Goal: Information Seeking & Learning: Learn about a topic

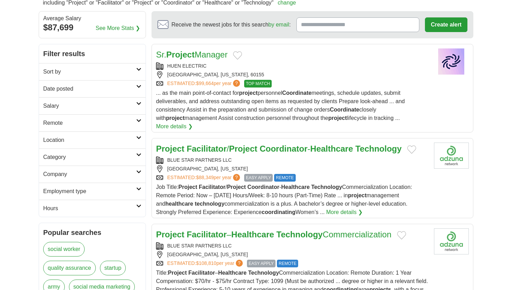
scroll to position [67, 0]
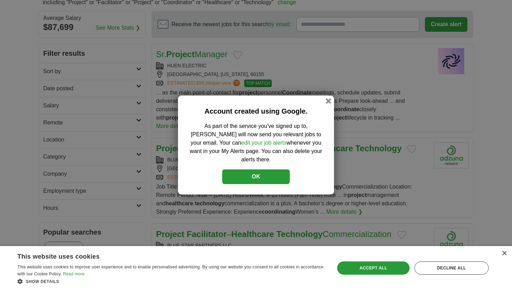
click at [258, 172] on button "OK" at bounding box center [256, 176] width 68 height 15
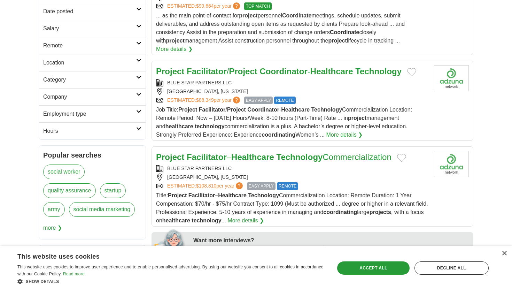
scroll to position [146, 0]
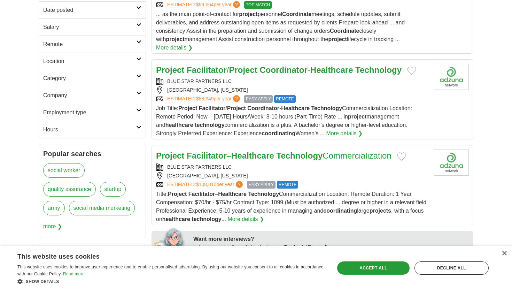
click at [238, 65] on strong "Project" at bounding box center [243, 69] width 28 height 9
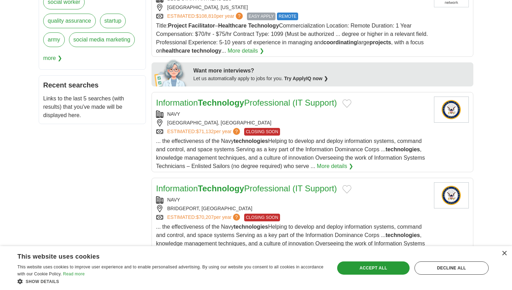
scroll to position [315, 0]
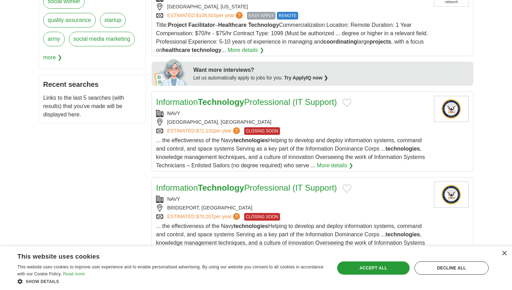
click at [331, 161] on link "More details ❯" at bounding box center [335, 165] width 37 height 8
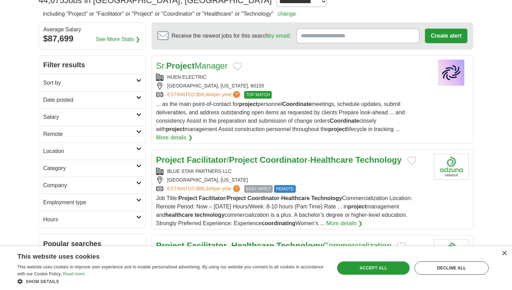
scroll to position [58, 0]
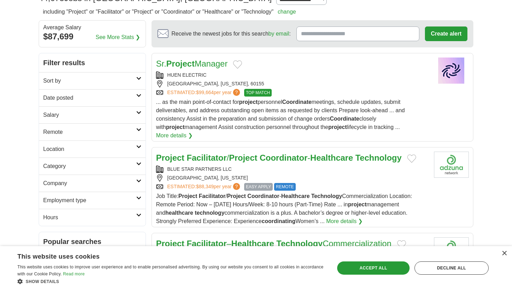
click at [138, 165] on icon at bounding box center [138, 163] width 5 height 3
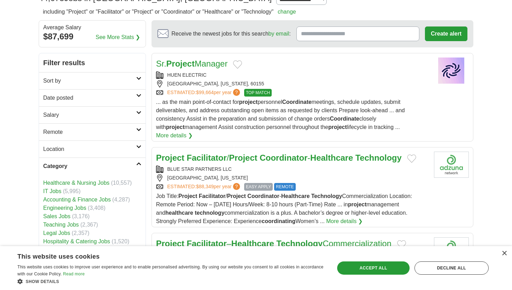
click at [138, 165] on icon at bounding box center [138, 163] width 5 height 3
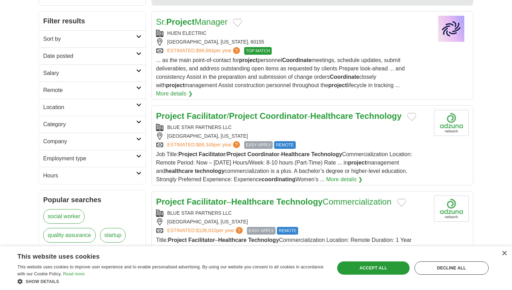
scroll to position [104, 0]
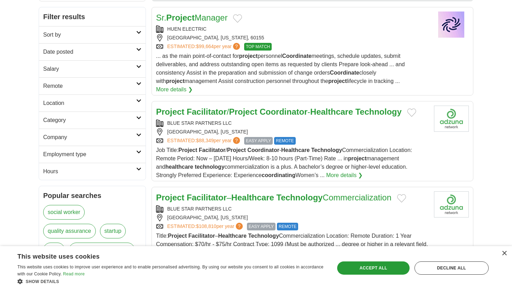
click at [139, 151] on icon at bounding box center [138, 151] width 5 height 3
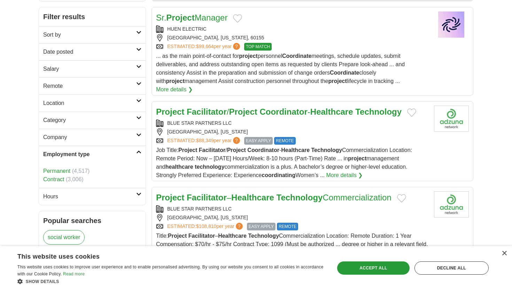
click at [58, 180] on link "Contract" at bounding box center [53, 179] width 21 height 6
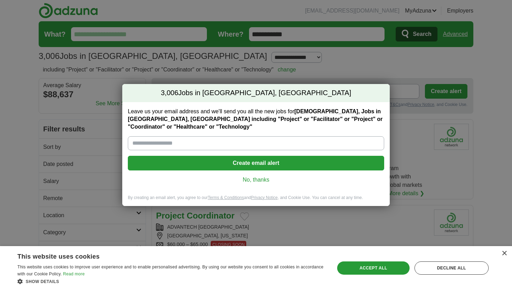
click at [256, 178] on link "No, thanks" at bounding box center [255, 180] width 245 height 8
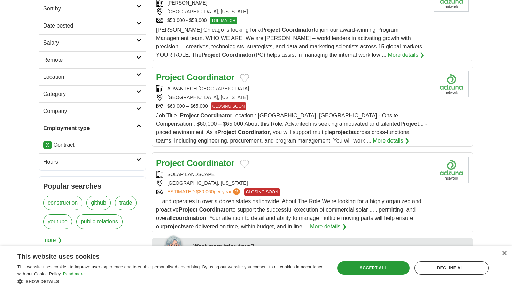
scroll to position [140, 0]
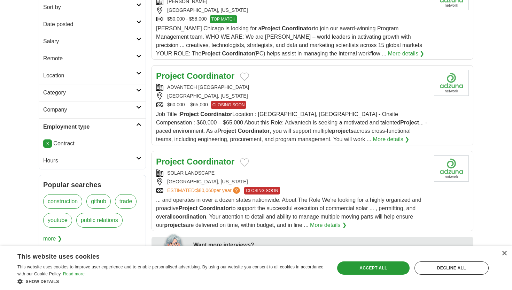
click at [139, 156] on icon at bounding box center [138, 157] width 5 height 3
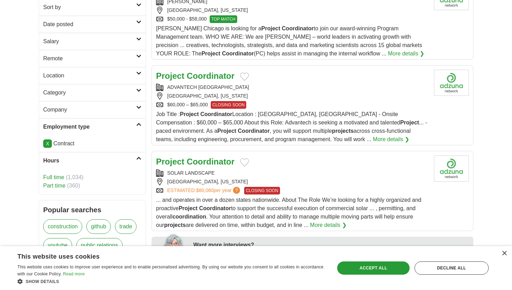
click at [58, 186] on link "Part time" at bounding box center [54, 186] width 22 height 6
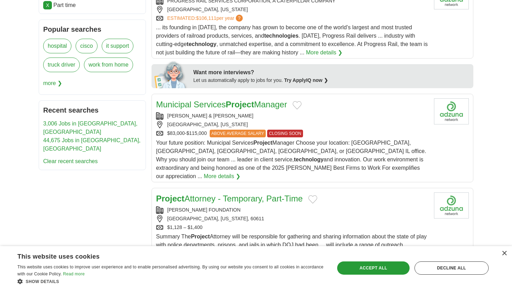
scroll to position [312, 0]
click at [240, 172] on link "More details ❯" at bounding box center [222, 176] width 37 height 8
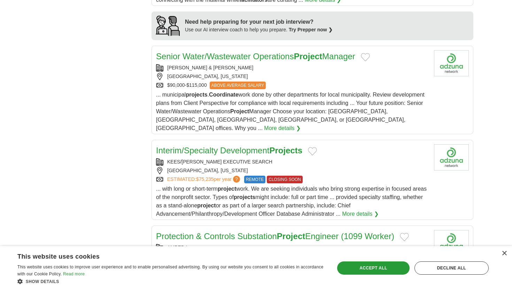
scroll to position [660, 0]
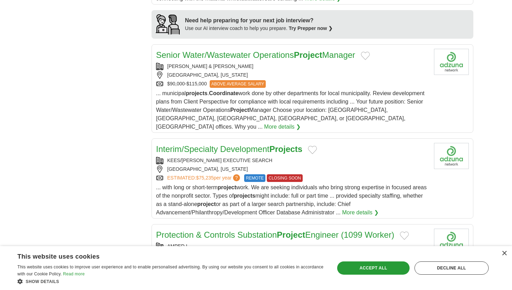
click at [303, 189] on span "... with long or short-term project work. We are seeking individuals who bring …" at bounding box center [291, 199] width 271 height 31
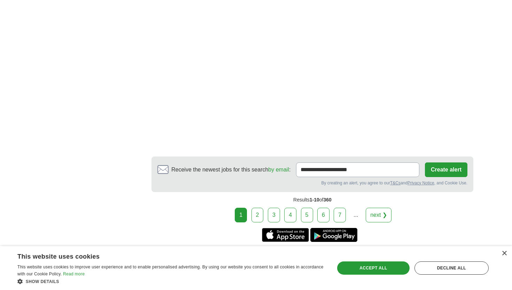
scroll to position [1343, 0]
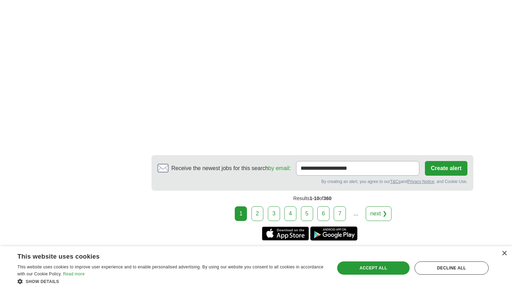
click at [380, 206] on link "next ❯" at bounding box center [379, 213] width 26 height 15
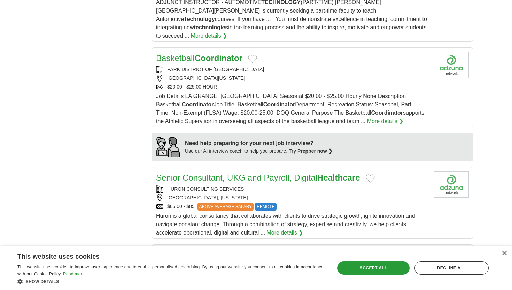
scroll to position [560, 0]
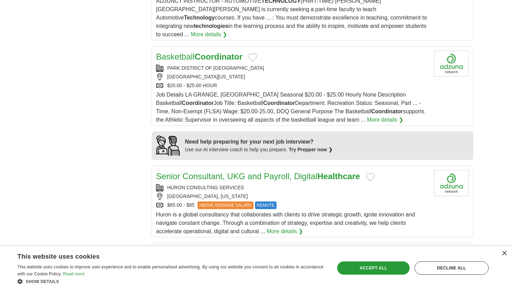
click at [299, 201] on div "$65.00 - $85 ABOVE AVERAGE SALARY REMOTE" at bounding box center [292, 205] width 272 height 8
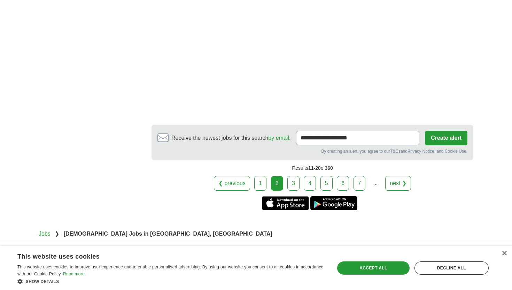
scroll to position [1377, 0]
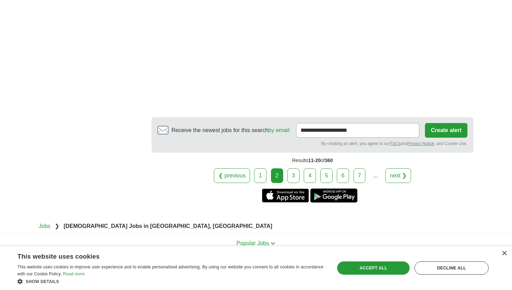
click at [394, 168] on link "next ❯" at bounding box center [398, 175] width 26 height 15
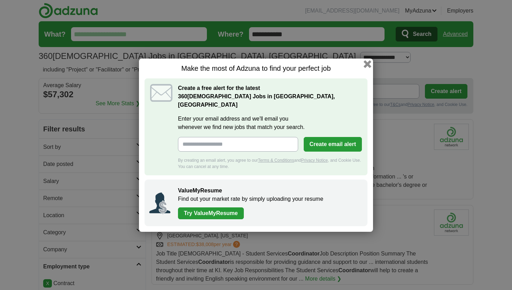
click at [366, 67] on button "button" at bounding box center [368, 64] width 8 height 8
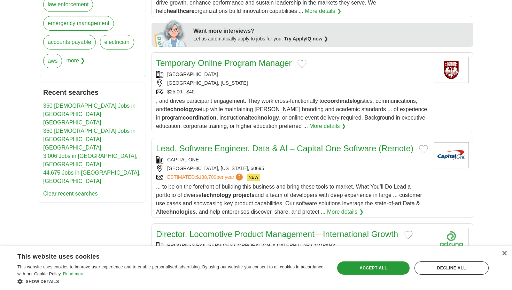
scroll to position [354, 0]
click at [310, 180] on div "ESTIMATED: $138,700 per year ? NEW" at bounding box center [292, 177] width 272 height 8
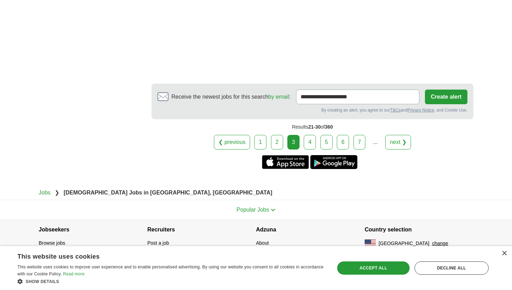
scroll to position [1423, 0]
click at [455, 266] on div "Decline all" at bounding box center [452, 267] width 74 height 13
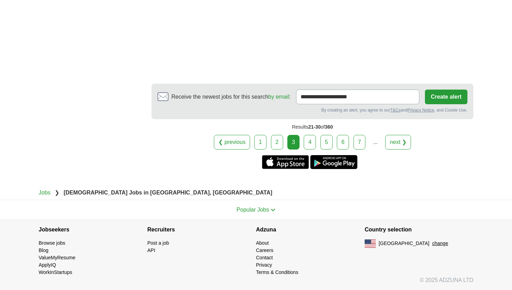
click at [402, 142] on link "next ❯" at bounding box center [398, 142] width 26 height 15
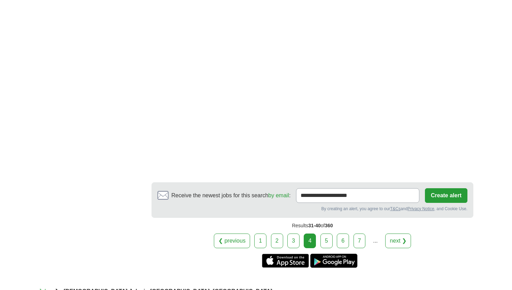
scroll to position [1235, 0]
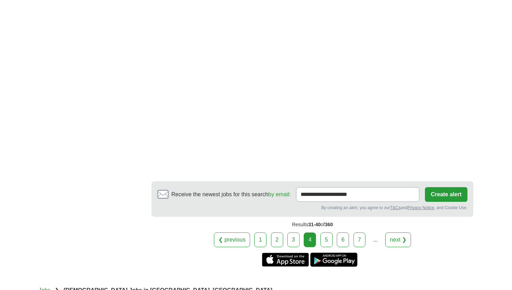
click at [400, 245] on link "next ❯" at bounding box center [398, 239] width 26 height 15
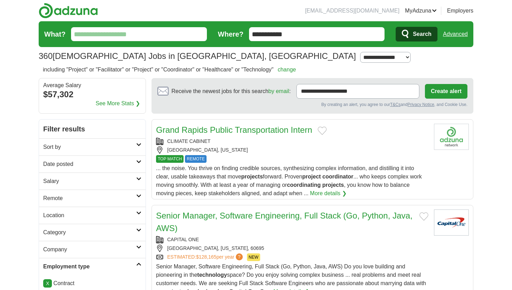
click at [297, 178] on span "... the noise. You thrive on finding credible sources, synthesizing complex inf…" at bounding box center [289, 180] width 266 height 31
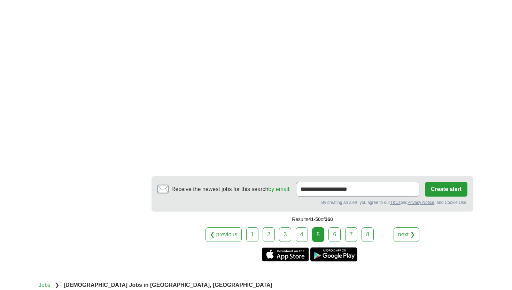
scroll to position [1241, 0]
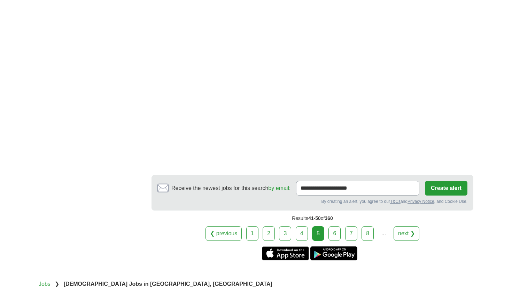
click at [410, 226] on link "next ❯" at bounding box center [407, 233] width 26 height 15
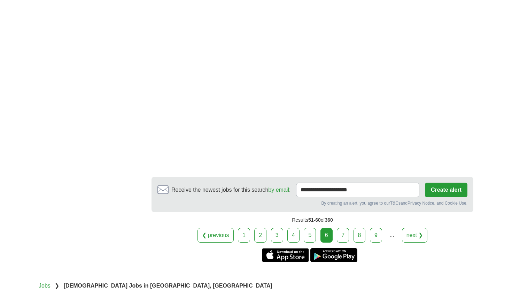
scroll to position [1303, 0]
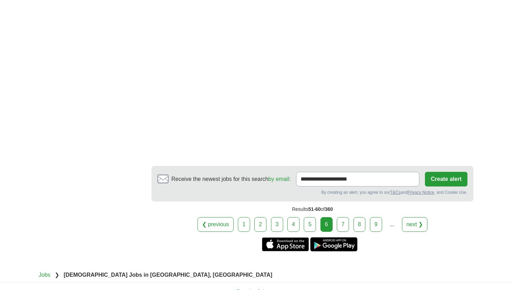
click at [409, 217] on link "next ❯" at bounding box center [415, 224] width 26 height 15
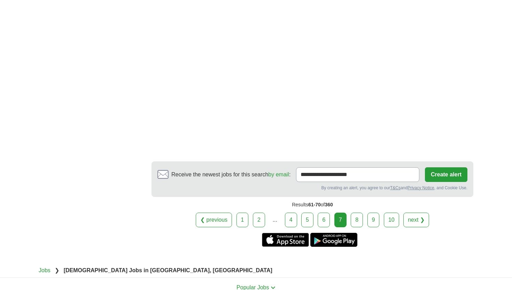
scroll to position [1301, 0]
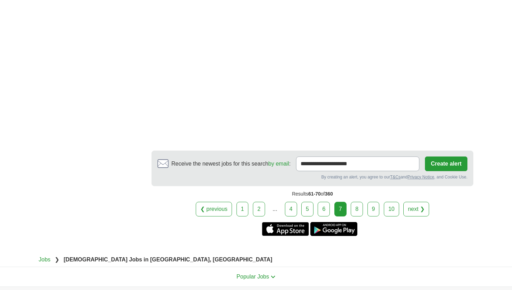
click at [418, 208] on link "next ❯" at bounding box center [416, 209] width 26 height 15
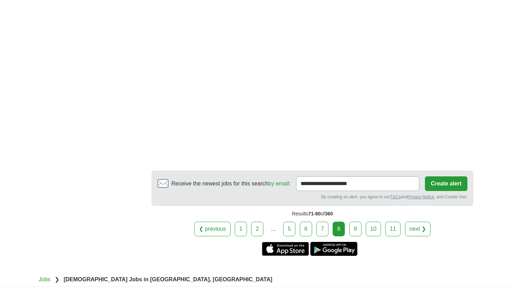
scroll to position [1319, 0]
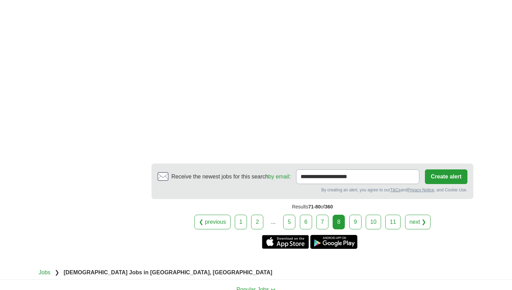
click at [420, 228] on link "next ❯" at bounding box center [418, 222] width 26 height 15
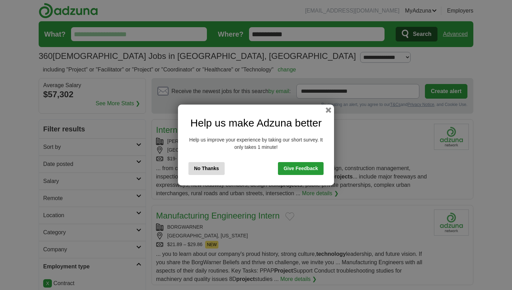
click at [207, 166] on button "No Thanks" at bounding box center [206, 168] width 36 height 13
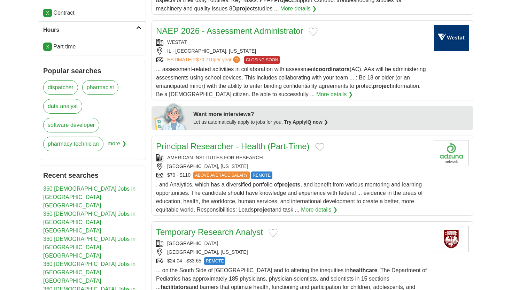
scroll to position [275, 0]
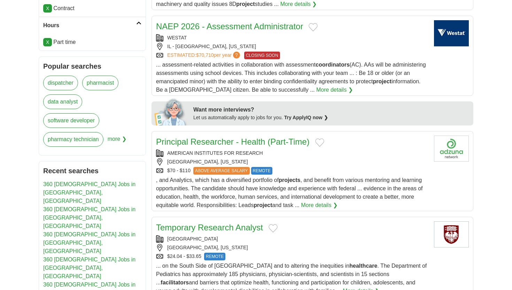
click at [122, 139] on span "more ❯" at bounding box center [117, 141] width 19 height 19
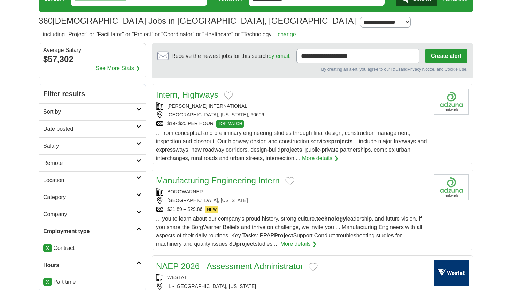
scroll to position [0, 0]
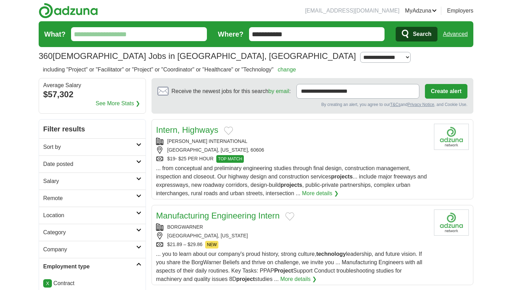
click at [154, 35] on input "What?" at bounding box center [139, 34] width 136 height 14
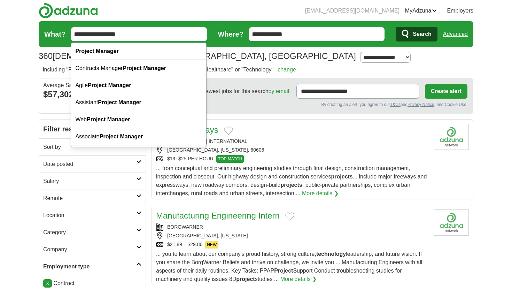
type input "**********"
click at [396, 27] on button "Search" at bounding box center [416, 34] width 41 height 15
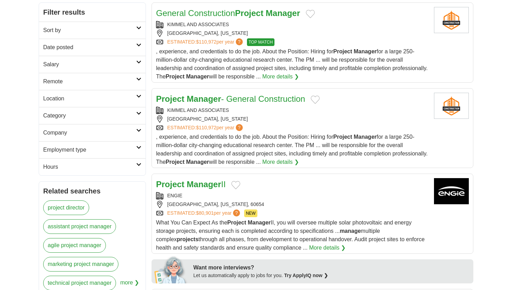
scroll to position [99, 0]
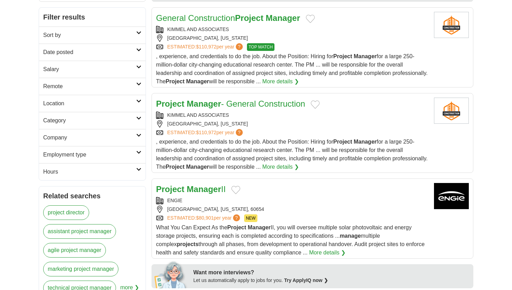
click at [140, 136] on icon at bounding box center [138, 134] width 5 height 3
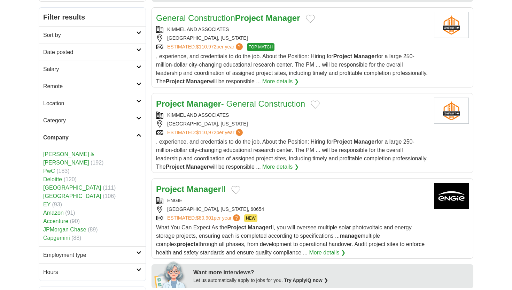
click at [60, 176] on link "Deloitte" at bounding box center [52, 179] width 19 height 6
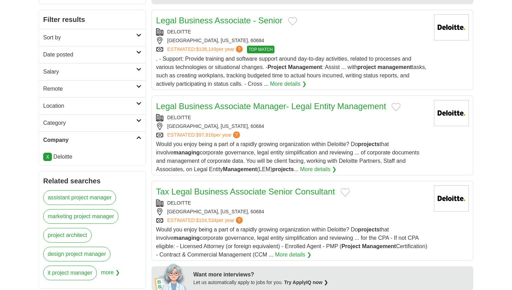
scroll to position [99, 0]
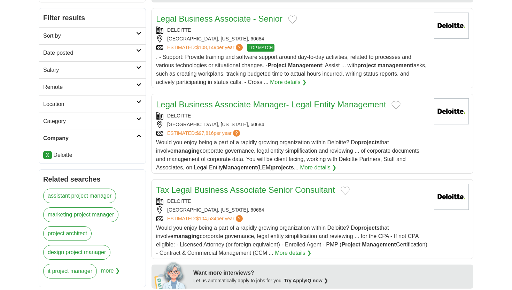
click at [138, 122] on link "Category" at bounding box center [92, 121] width 107 height 17
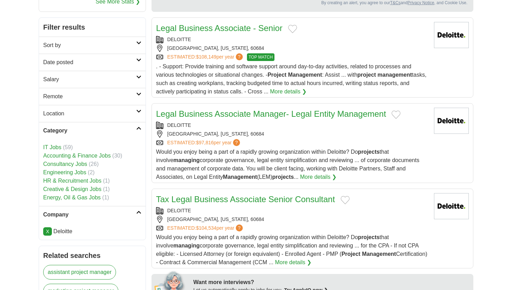
scroll to position [87, 0]
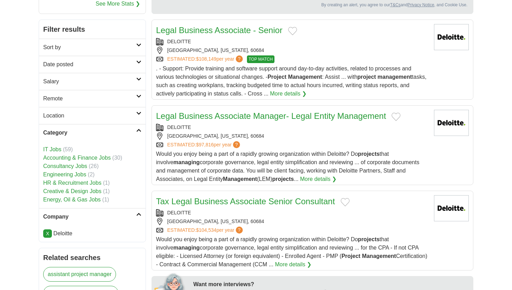
click at [140, 115] on link "Location" at bounding box center [92, 115] width 107 height 17
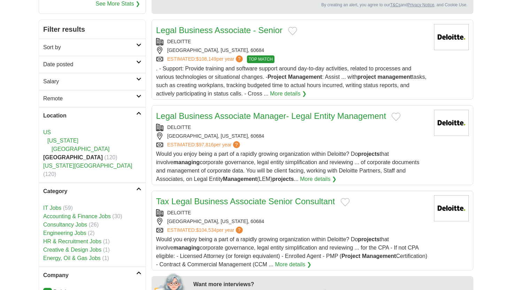
click at [140, 115] on link "Location" at bounding box center [92, 115] width 107 height 17
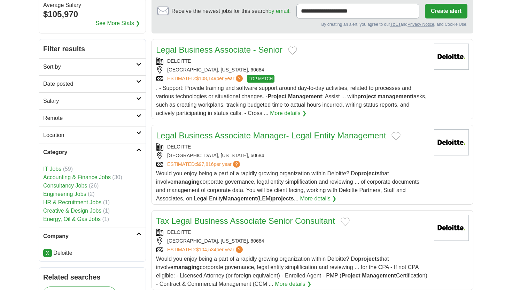
scroll to position [64, 0]
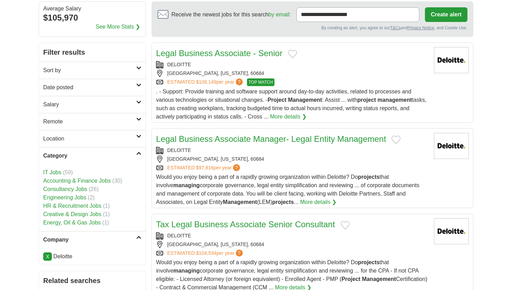
click at [138, 102] on icon at bounding box center [138, 101] width 5 height 3
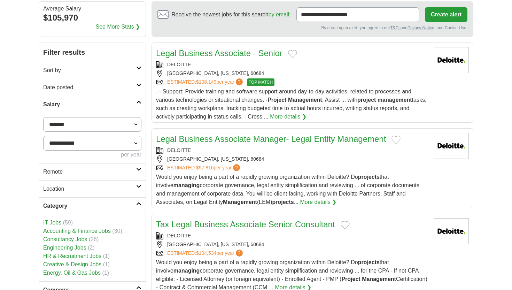
click at [141, 169] on icon at bounding box center [138, 169] width 5 height 3
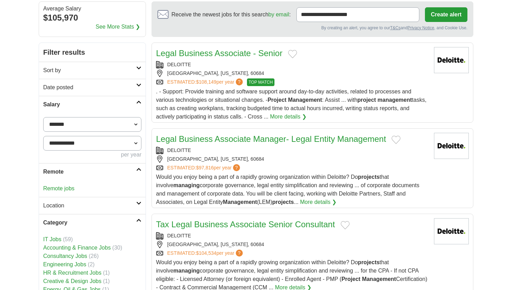
click at [138, 203] on icon at bounding box center [138, 202] width 5 height 3
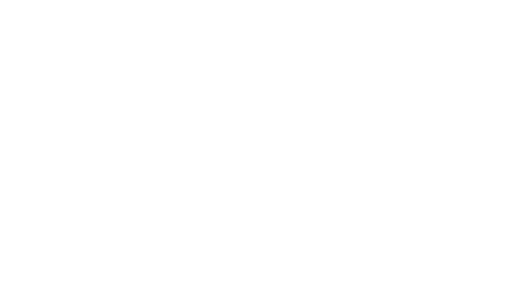
scroll to position [1062, 0]
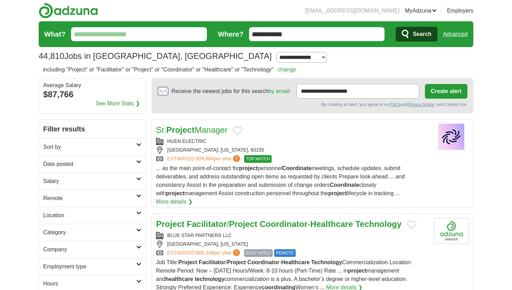
click at [154, 36] on input "What?" at bounding box center [139, 34] width 136 height 14
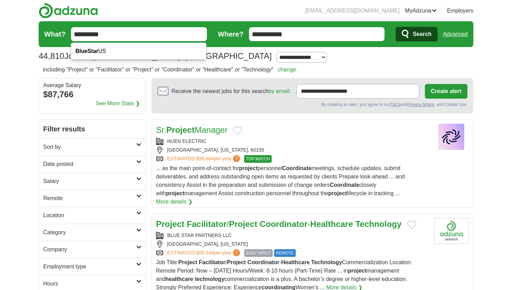
type input "********"
click at [396, 27] on button "Search" at bounding box center [416, 34] width 41 height 15
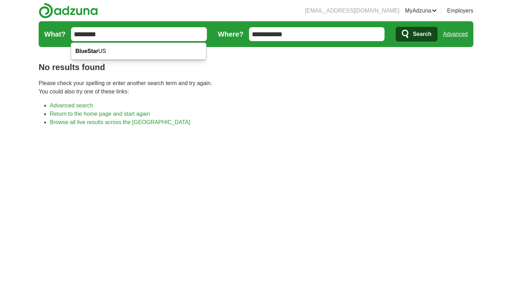
drag, startPoint x: 138, startPoint y: 35, endPoint x: 80, endPoint y: 34, distance: 57.1
click at [80, 34] on input "********" at bounding box center [139, 34] width 136 height 14
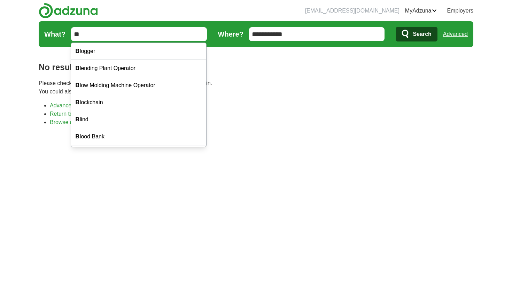
type input "*"
type input "********"
click at [396, 27] on button "Search" at bounding box center [416, 34] width 41 height 15
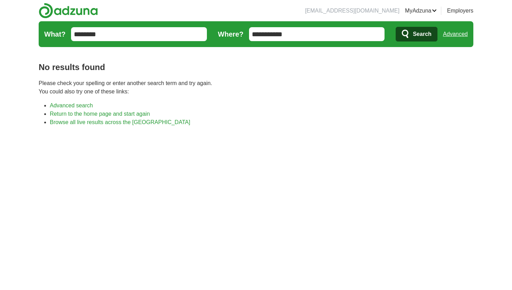
click at [115, 36] on input "********" at bounding box center [139, 34] width 136 height 14
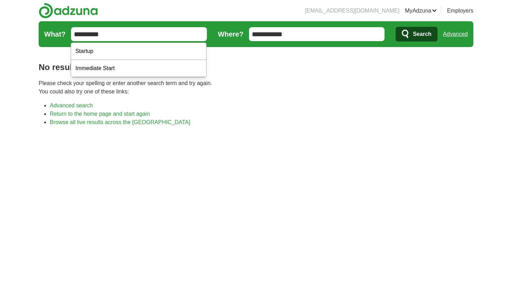
type input "*********"
click at [396, 27] on button "Search" at bounding box center [416, 34] width 41 height 15
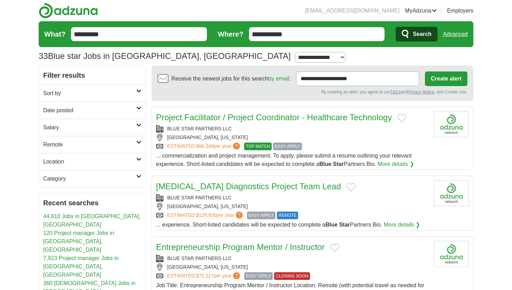
click at [300, 145] on span "EASY APPLY" at bounding box center [287, 146] width 29 height 8
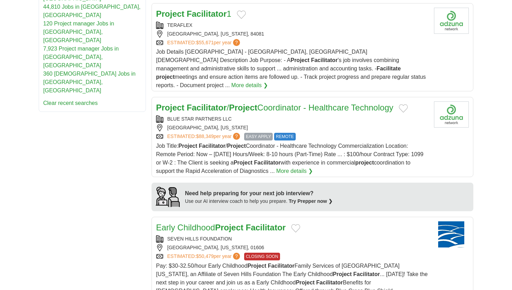
scroll to position [451, 0]
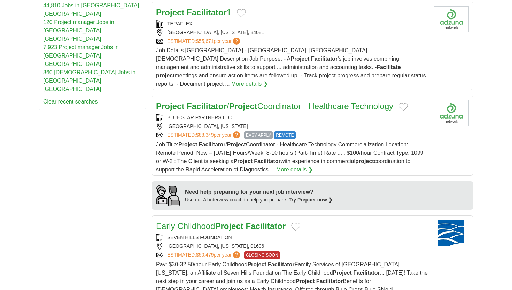
click at [264, 131] on span "EASY APPLY" at bounding box center [258, 135] width 29 height 8
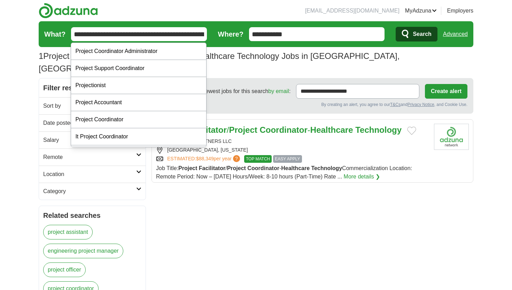
drag, startPoint x: 201, startPoint y: 34, endPoint x: 70, endPoint y: 36, distance: 130.6
click at [70, 35] on form "**********" at bounding box center [256, 34] width 435 height 26
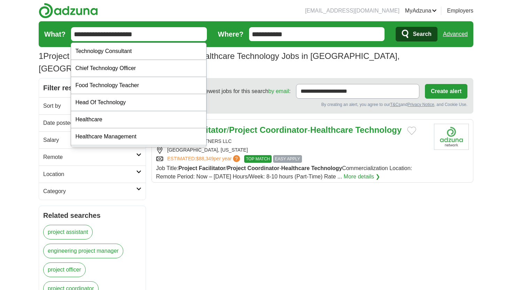
click at [154, 37] on input "**********" at bounding box center [139, 34] width 136 height 14
type input "**********"
click at [396, 27] on button "Search" at bounding box center [416, 34] width 41 height 15
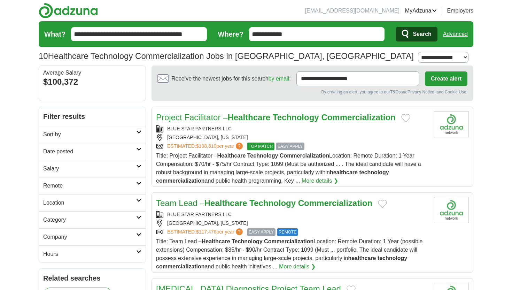
click at [348, 134] on div "[GEOGRAPHIC_DATA], [US_STATE]" at bounding box center [292, 137] width 272 height 7
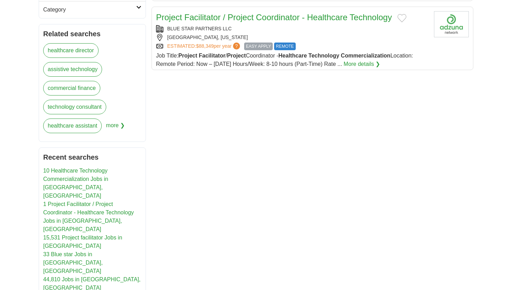
scroll to position [186, 0]
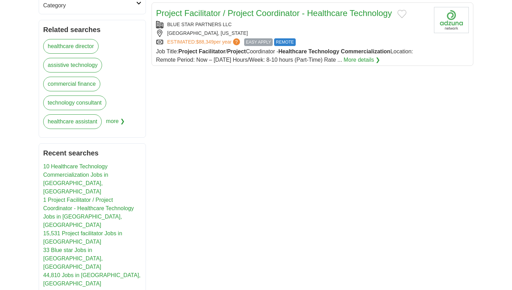
click at [94, 197] on link "1 Project Facilitator / Project Coordinator - Healthcare Technology Jobs in [GE…" at bounding box center [88, 212] width 91 height 31
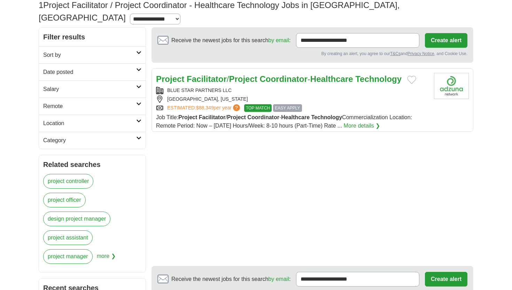
scroll to position [53, 0]
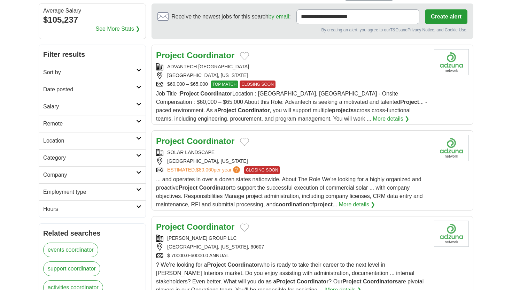
scroll to position [63, 0]
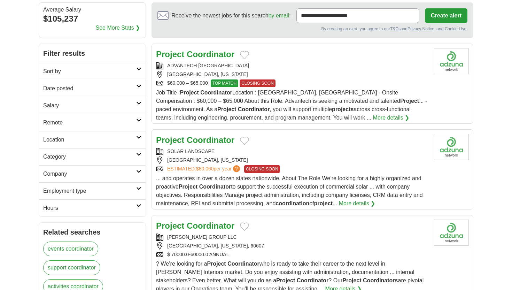
click at [139, 120] on icon at bounding box center [138, 119] width 5 height 3
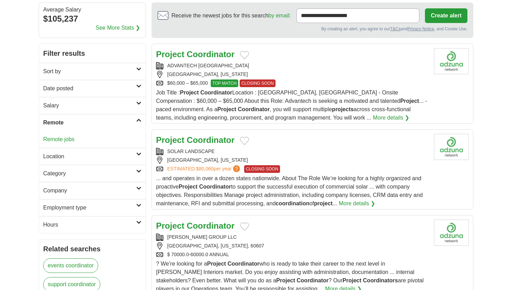
click at [137, 153] on icon at bounding box center [138, 153] width 5 height 3
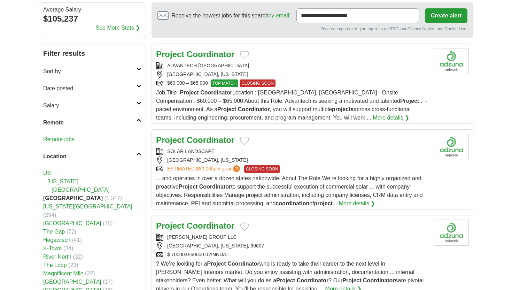
click at [63, 254] on link "River North" at bounding box center [57, 257] width 28 height 6
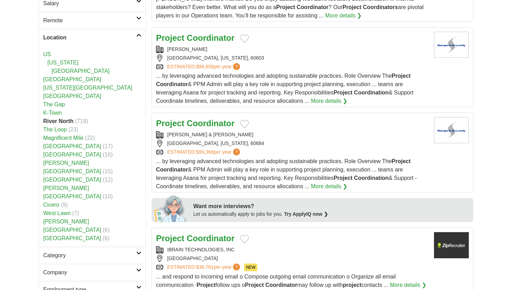
scroll to position [166, 0]
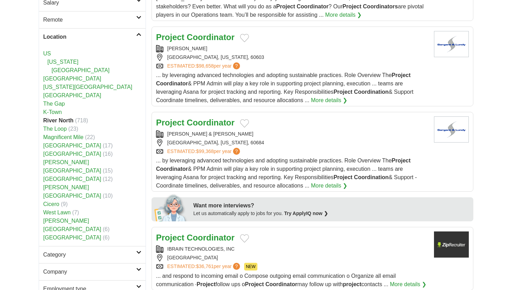
click at [139, 250] on icon at bounding box center [138, 251] width 5 height 3
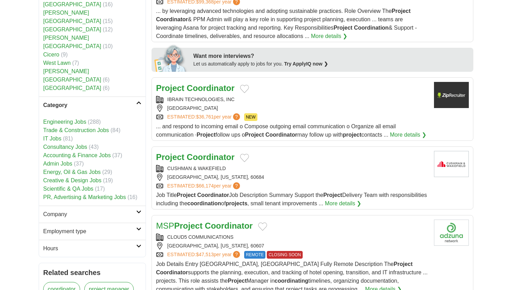
scroll to position [324, 0]
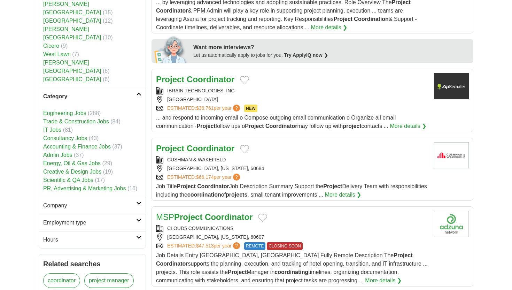
click at [139, 218] on icon at bounding box center [138, 219] width 5 height 3
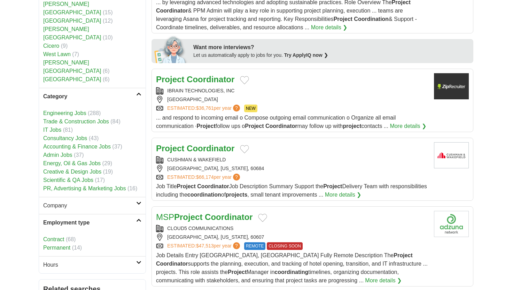
click at [60, 236] on link "Contract" at bounding box center [53, 239] width 21 height 6
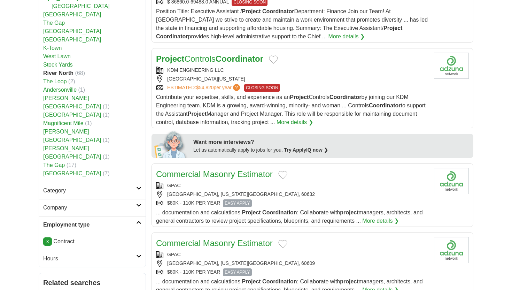
scroll to position [233, 0]
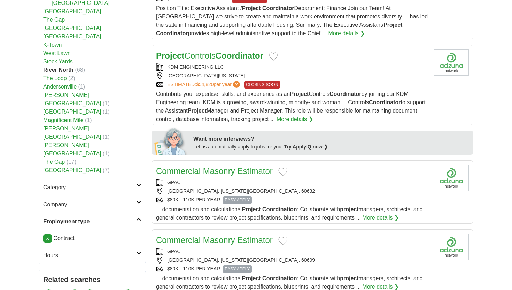
click at [139, 183] on icon at bounding box center [138, 184] width 5 height 3
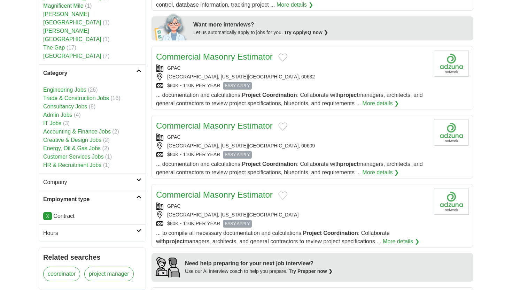
scroll to position [349, 0]
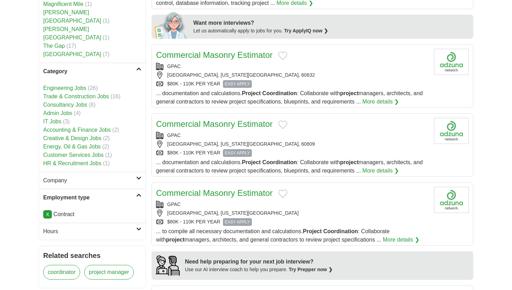
click at [139, 227] on icon at bounding box center [138, 228] width 5 height 3
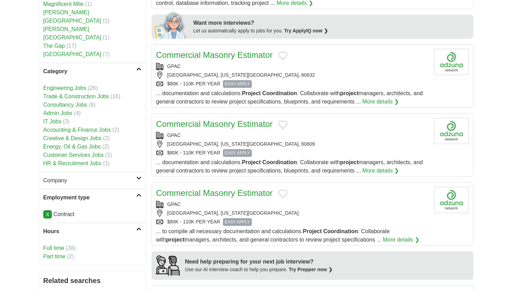
click at [63, 253] on link "Part time" at bounding box center [54, 256] width 22 height 6
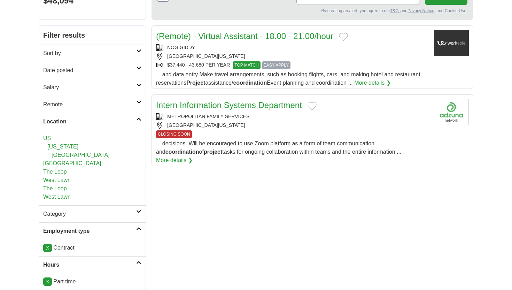
scroll to position [82, 0]
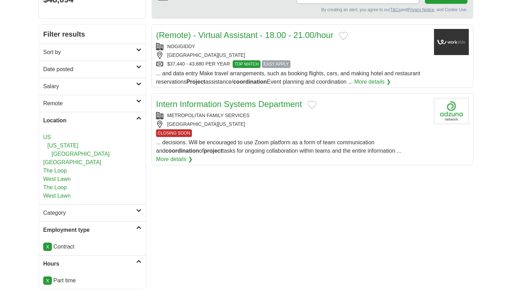
click at [193, 155] on link "More details ❯" at bounding box center [174, 159] width 37 height 8
click at [56, 161] on link "[GEOGRAPHIC_DATA]" at bounding box center [72, 162] width 58 height 6
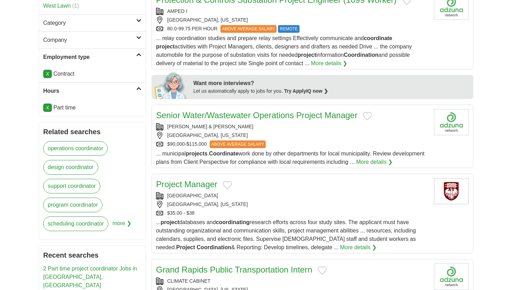
scroll to position [253, 0]
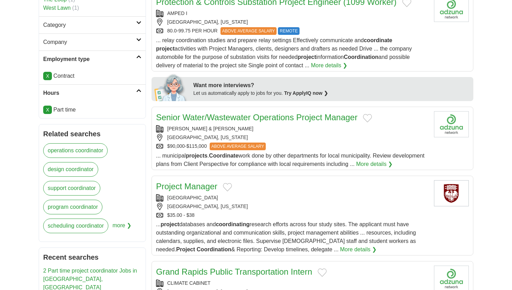
click at [340, 252] on link "More details ❯" at bounding box center [358, 249] width 37 height 8
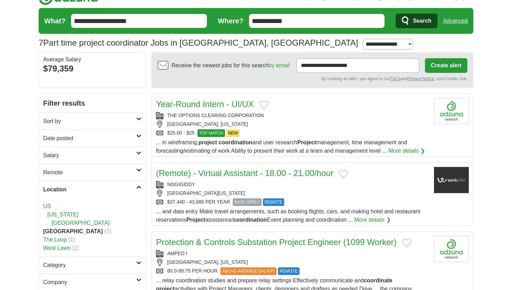
scroll to position [0, 0]
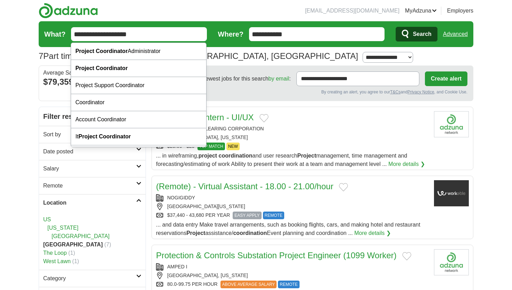
click at [141, 35] on input "**********" at bounding box center [139, 34] width 136 height 14
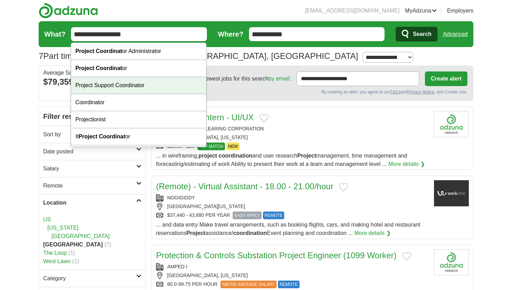
click at [114, 88] on div "Project Support Coordinator" at bounding box center [138, 85] width 135 height 17
type input "**********"
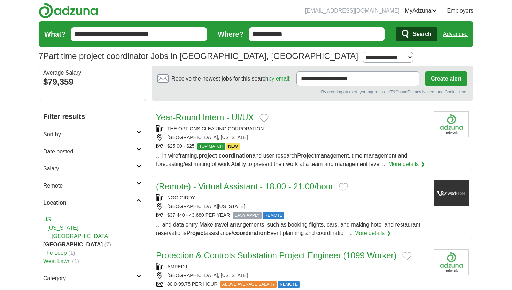
click at [421, 34] on span "Search" at bounding box center [422, 34] width 18 height 14
